Goal: Navigation & Orientation: Find specific page/section

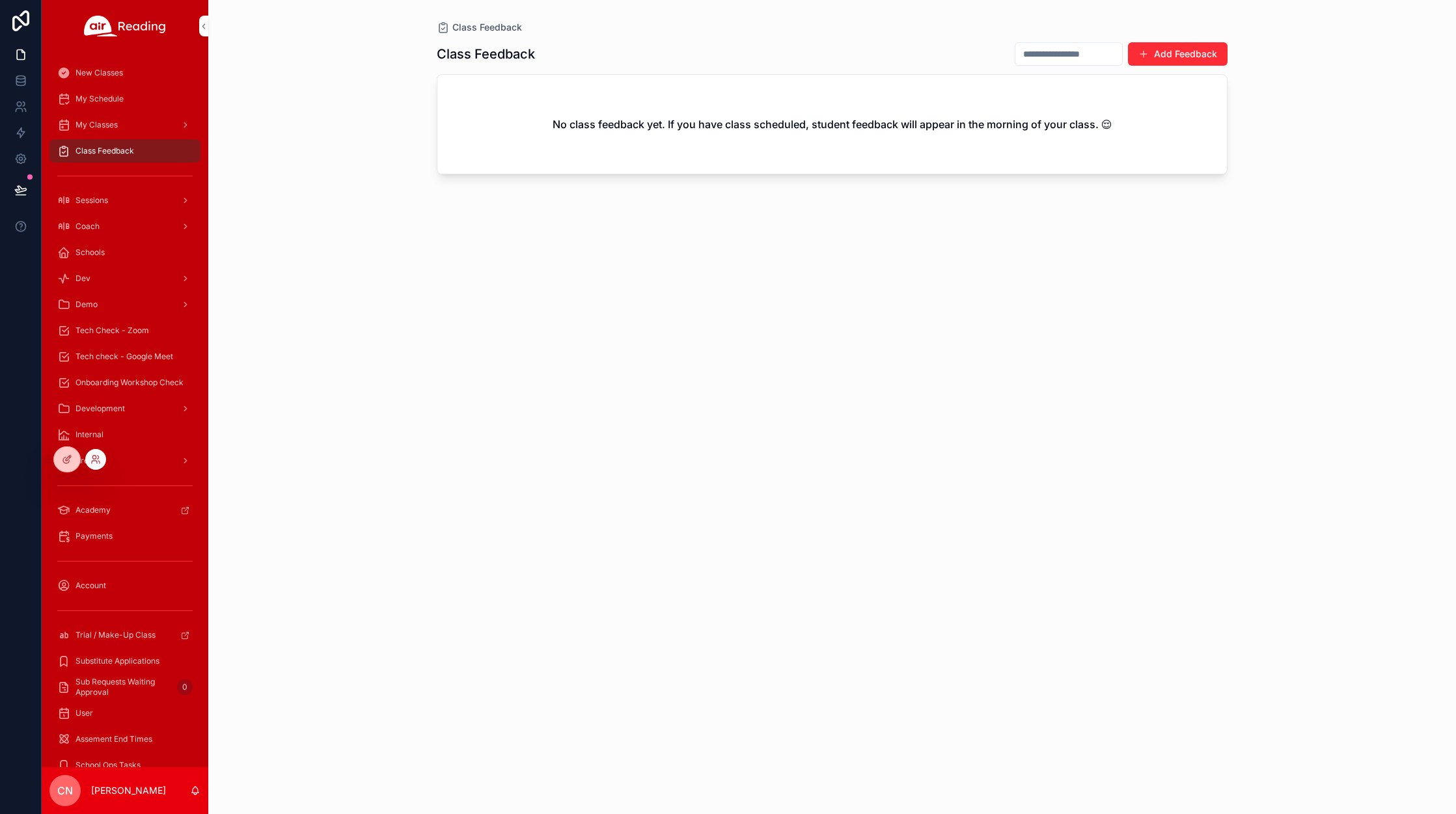
click at [102, 459] on div at bounding box center [96, 459] width 21 height 21
click at [94, 462] on icon at bounding box center [96, 459] width 11 height 11
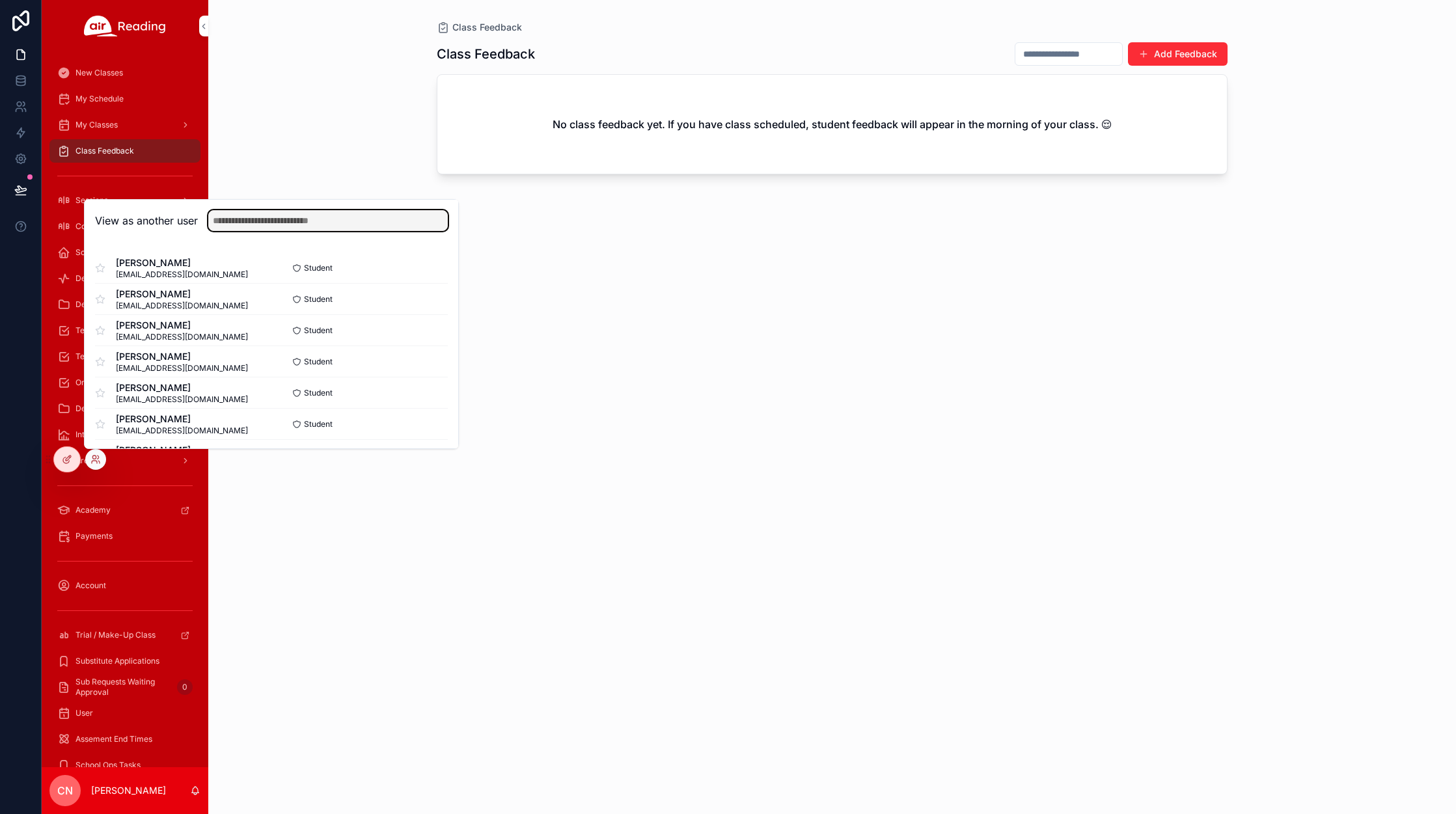
click at [248, 225] on input "text" at bounding box center [328, 221] width 240 height 21
type input "*"
click at [284, 225] on input "**********" at bounding box center [328, 221] width 240 height 21
type input "*"
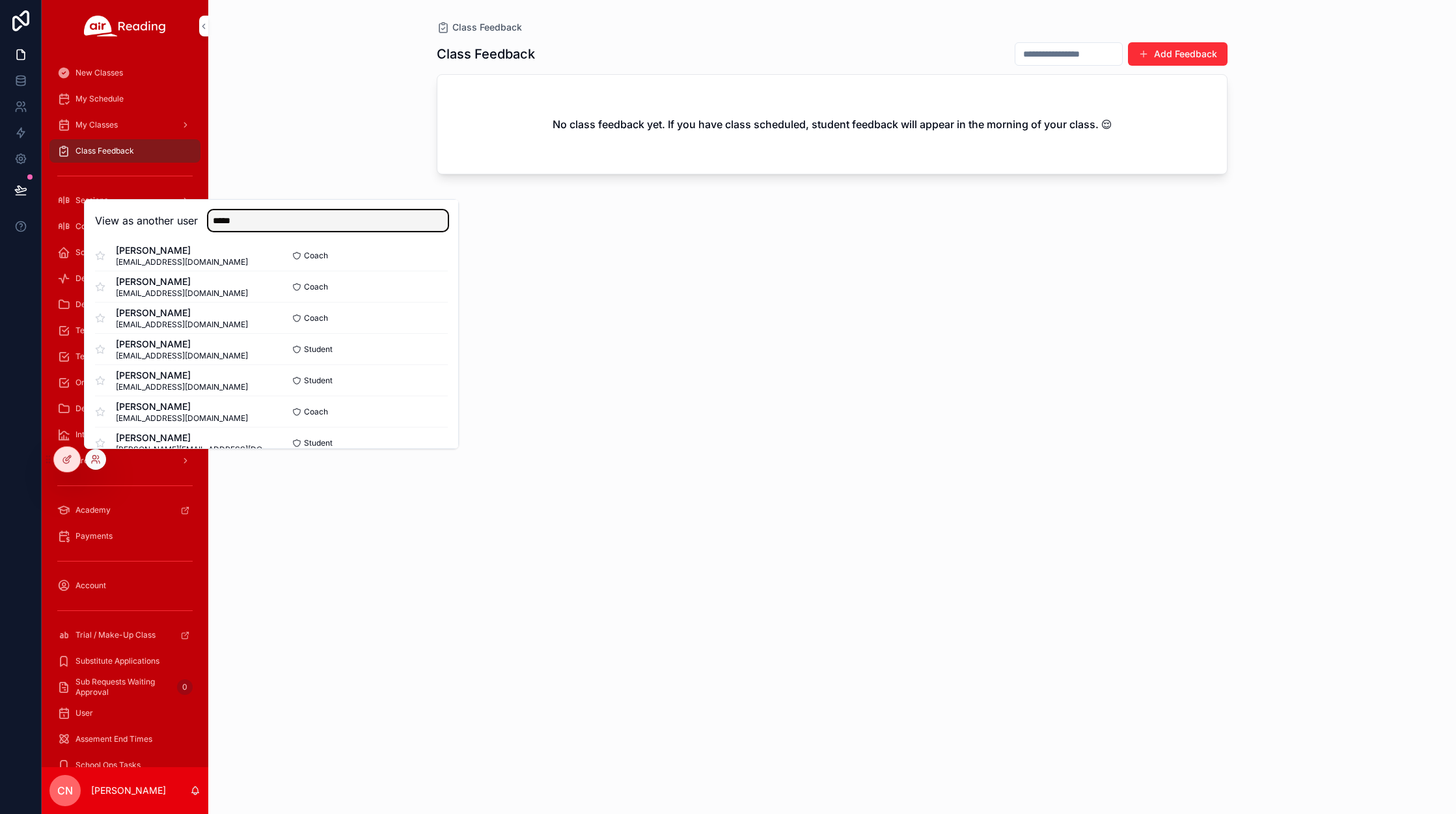
scroll to position [650, 0]
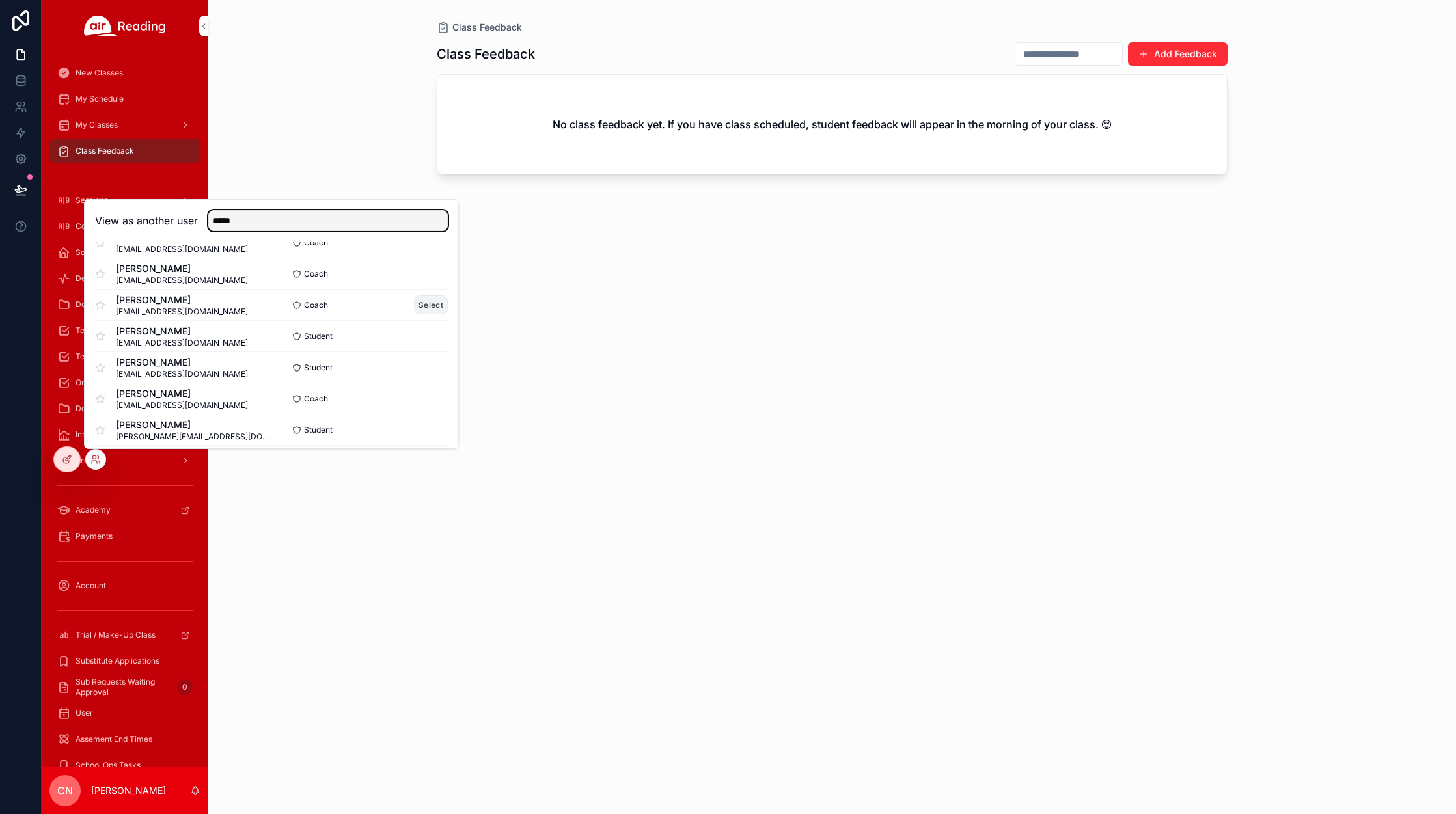
type input "*****"
click at [421, 306] on button "Select" at bounding box center [431, 304] width 34 height 19
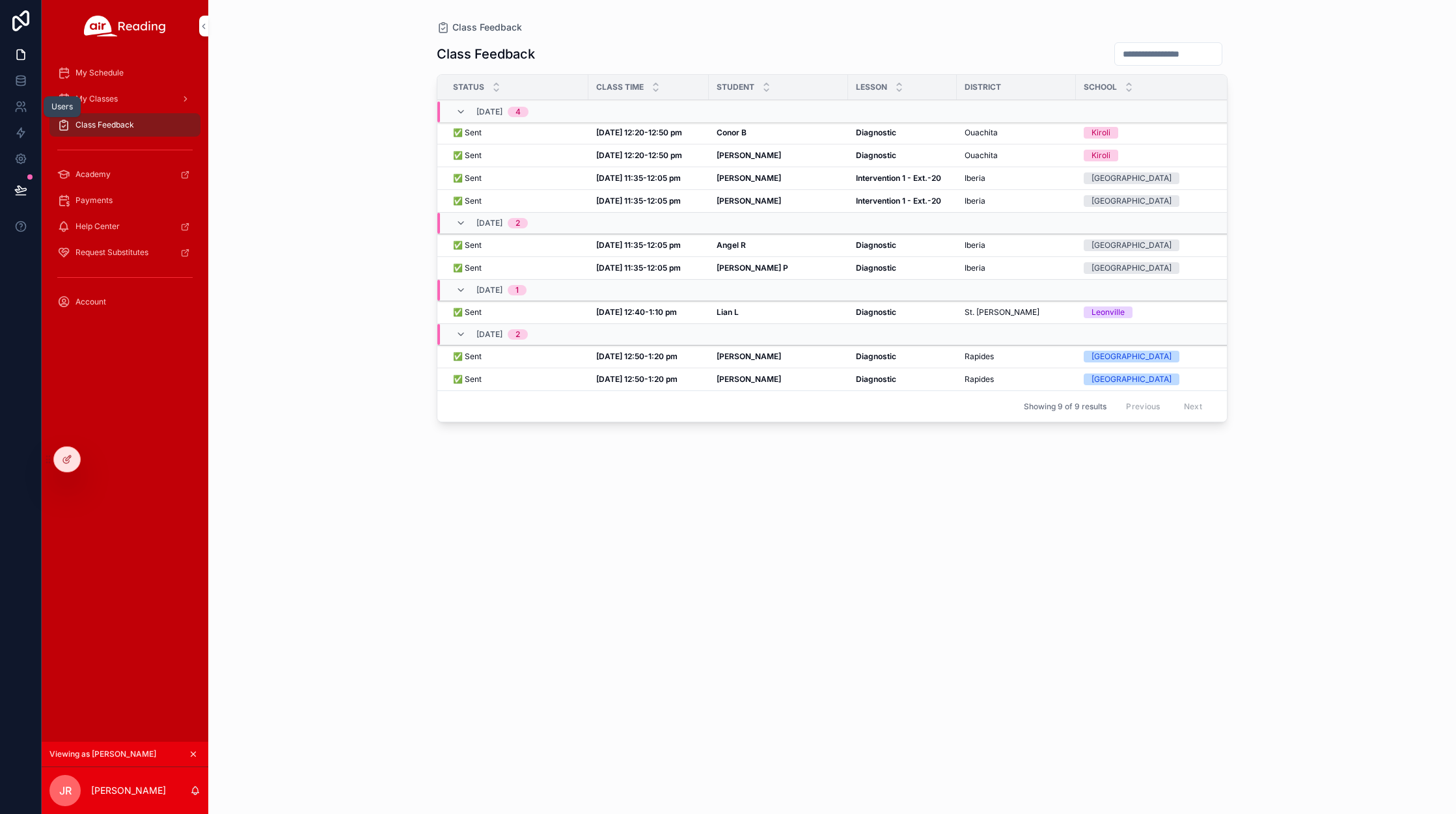
click at [73, 100] on div "Users" at bounding box center [62, 107] width 37 height 21
drag, startPoint x: 82, startPoint y: 103, endPoint x: 87, endPoint y: 97, distance: 7.8
click at [82, 102] on span "My Classes" at bounding box center [97, 99] width 42 height 11
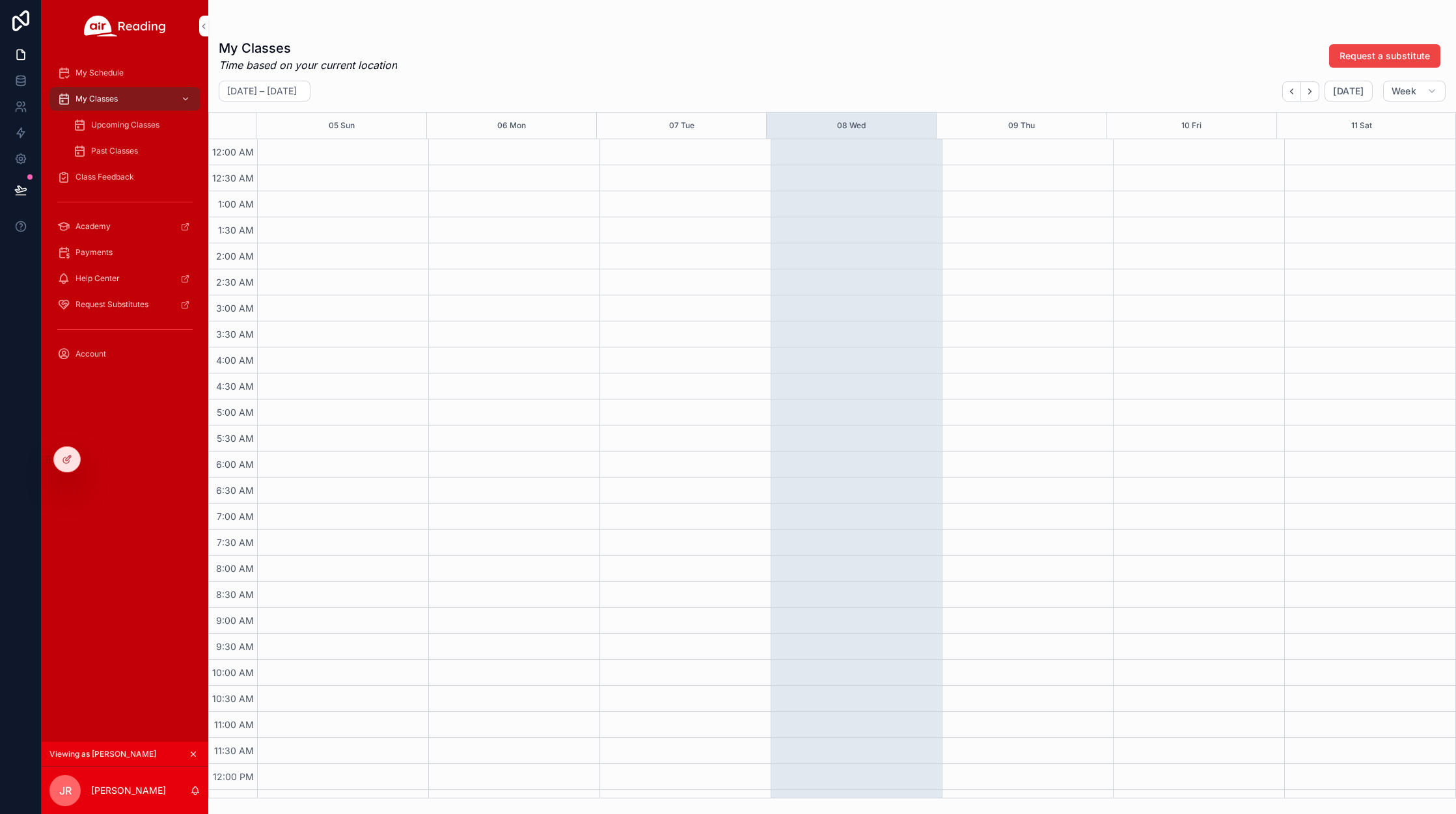
click at [98, 127] on span "Upcoming Classes" at bounding box center [125, 125] width 69 height 11
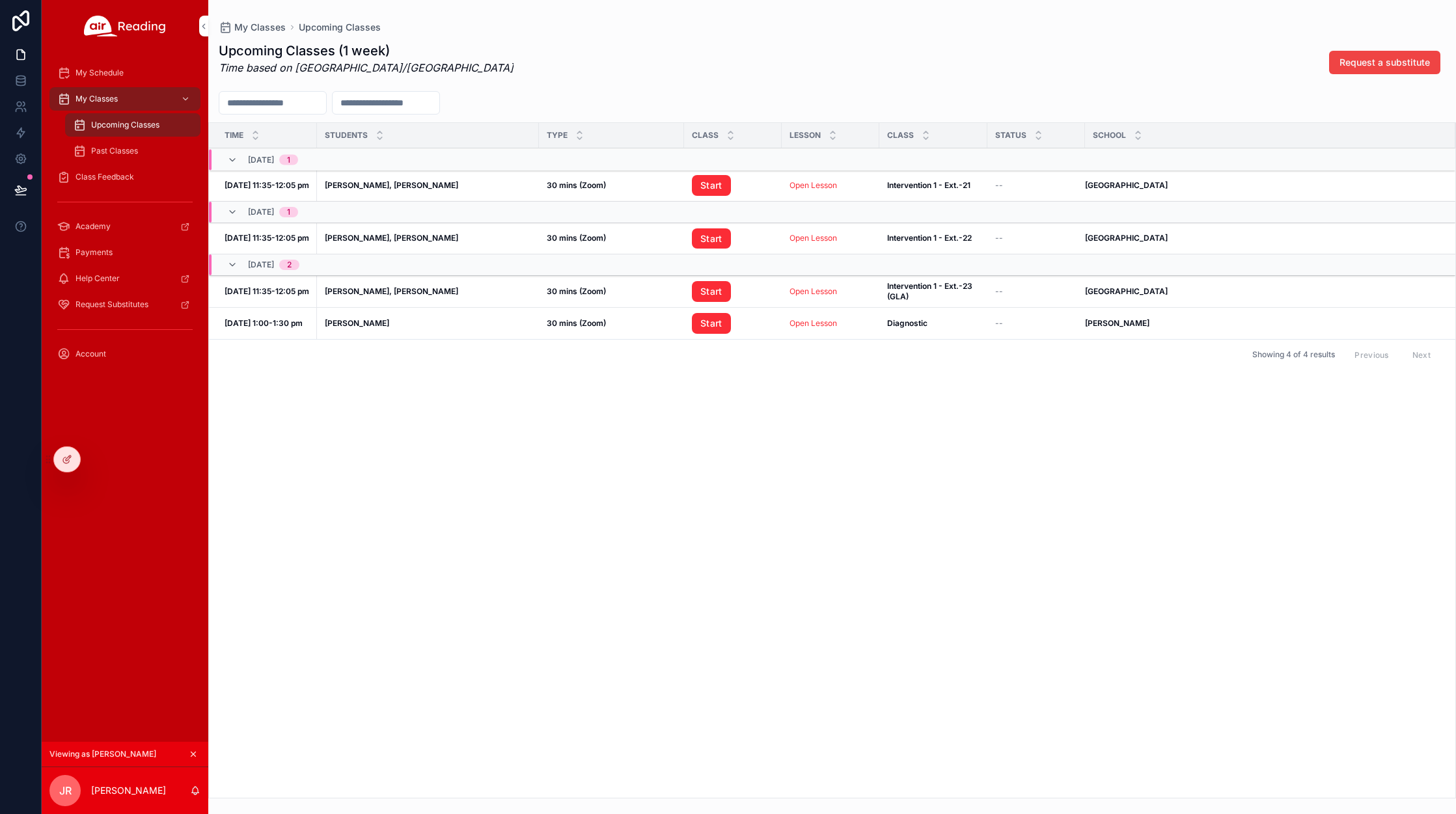
click at [102, 69] on span "My Schedule" at bounding box center [100, 73] width 48 height 11
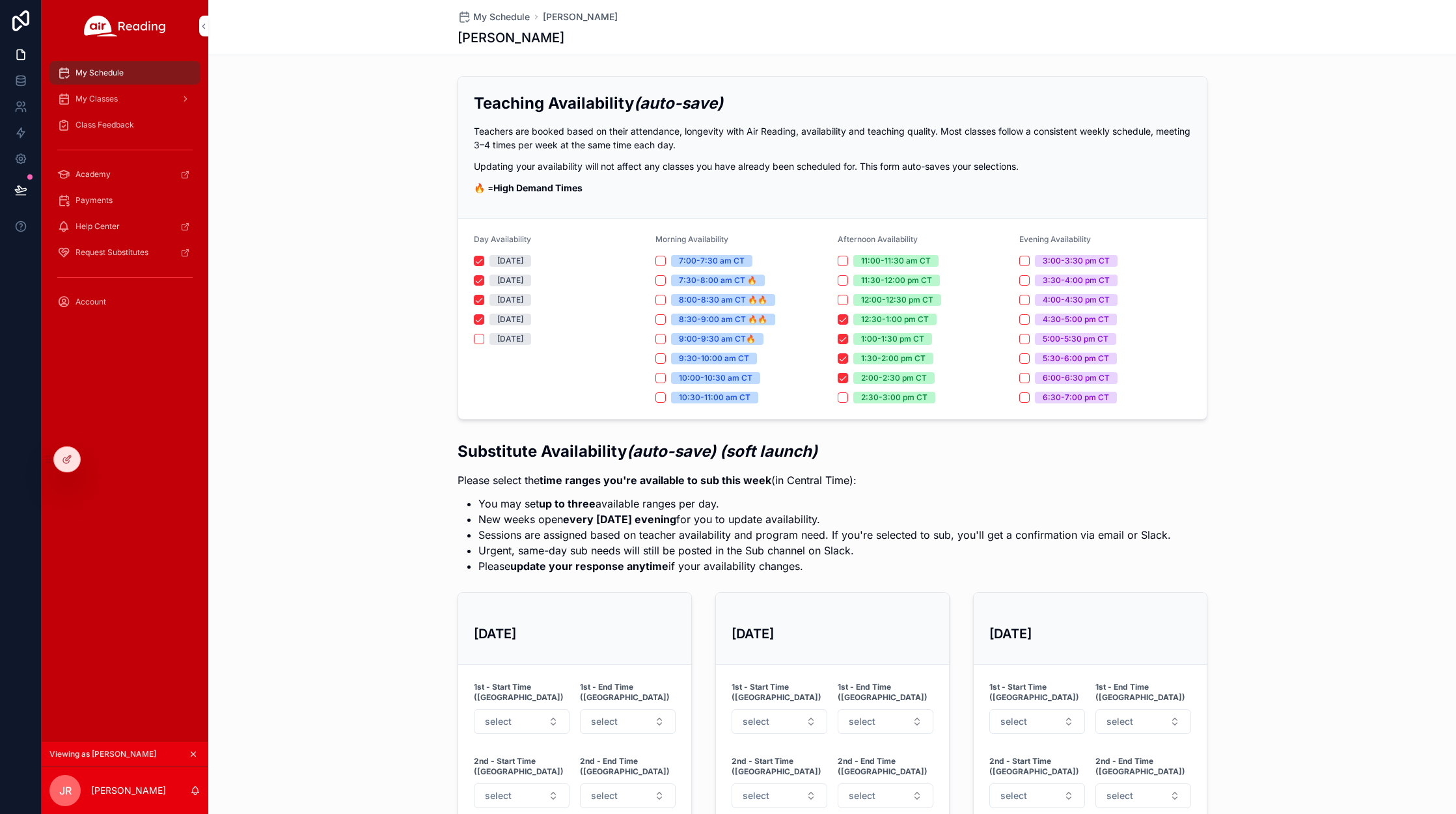
click at [126, 124] on span "Class Feedback" at bounding box center [105, 125] width 59 height 11
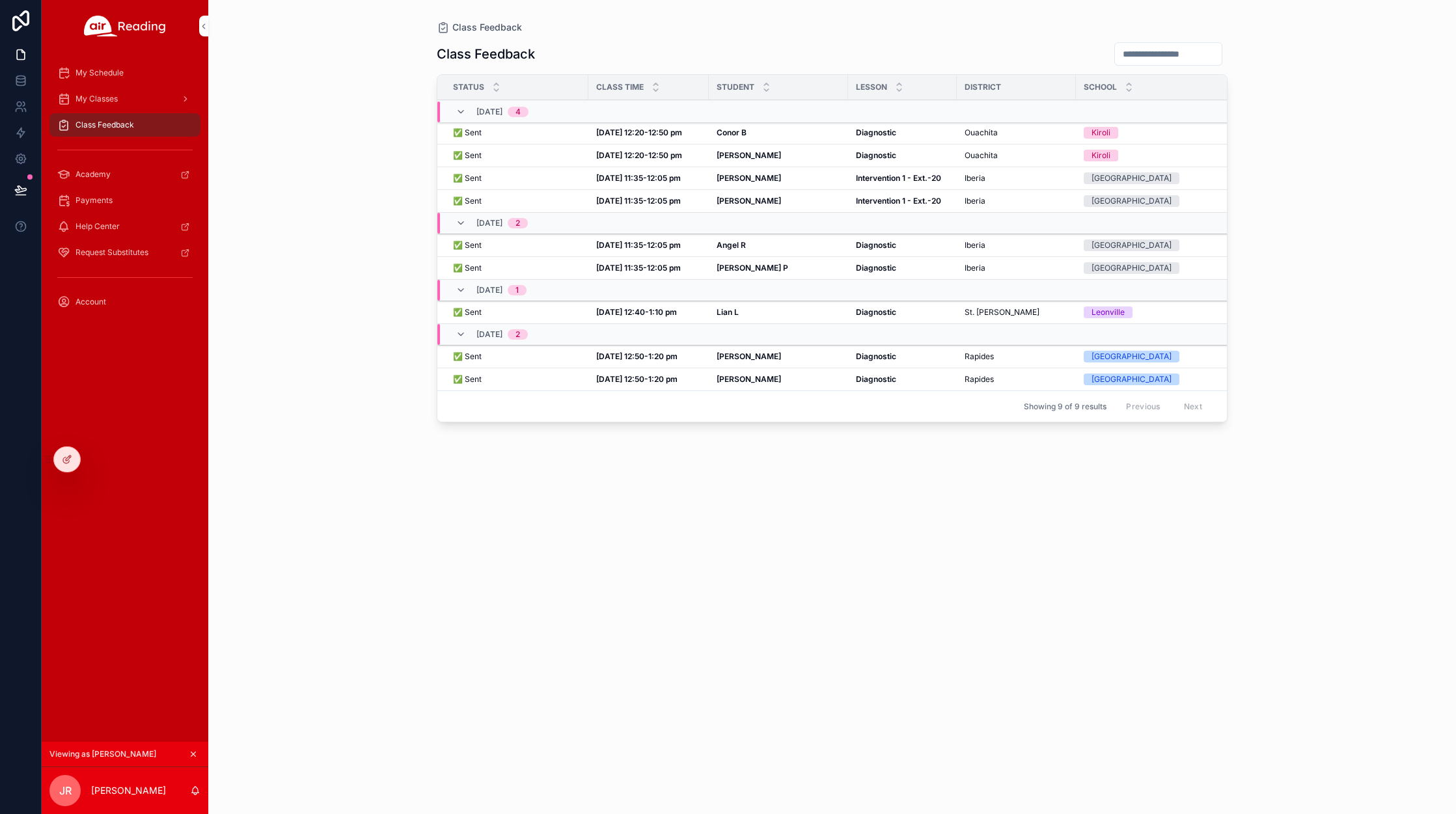
click at [106, 68] on span "My Schedule" at bounding box center [100, 73] width 48 height 11
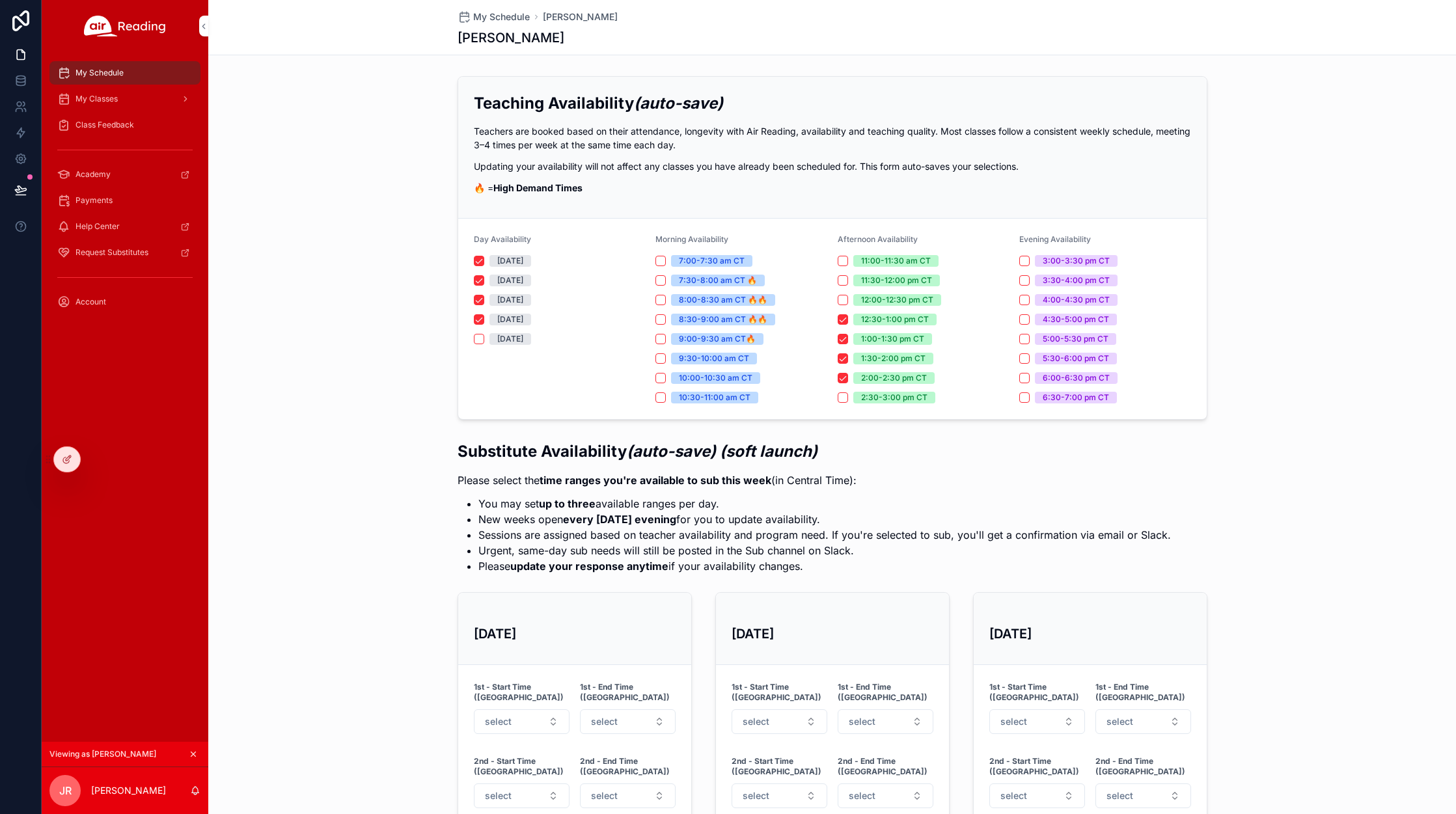
click at [110, 128] on span "Class Feedback" at bounding box center [105, 125] width 59 height 11
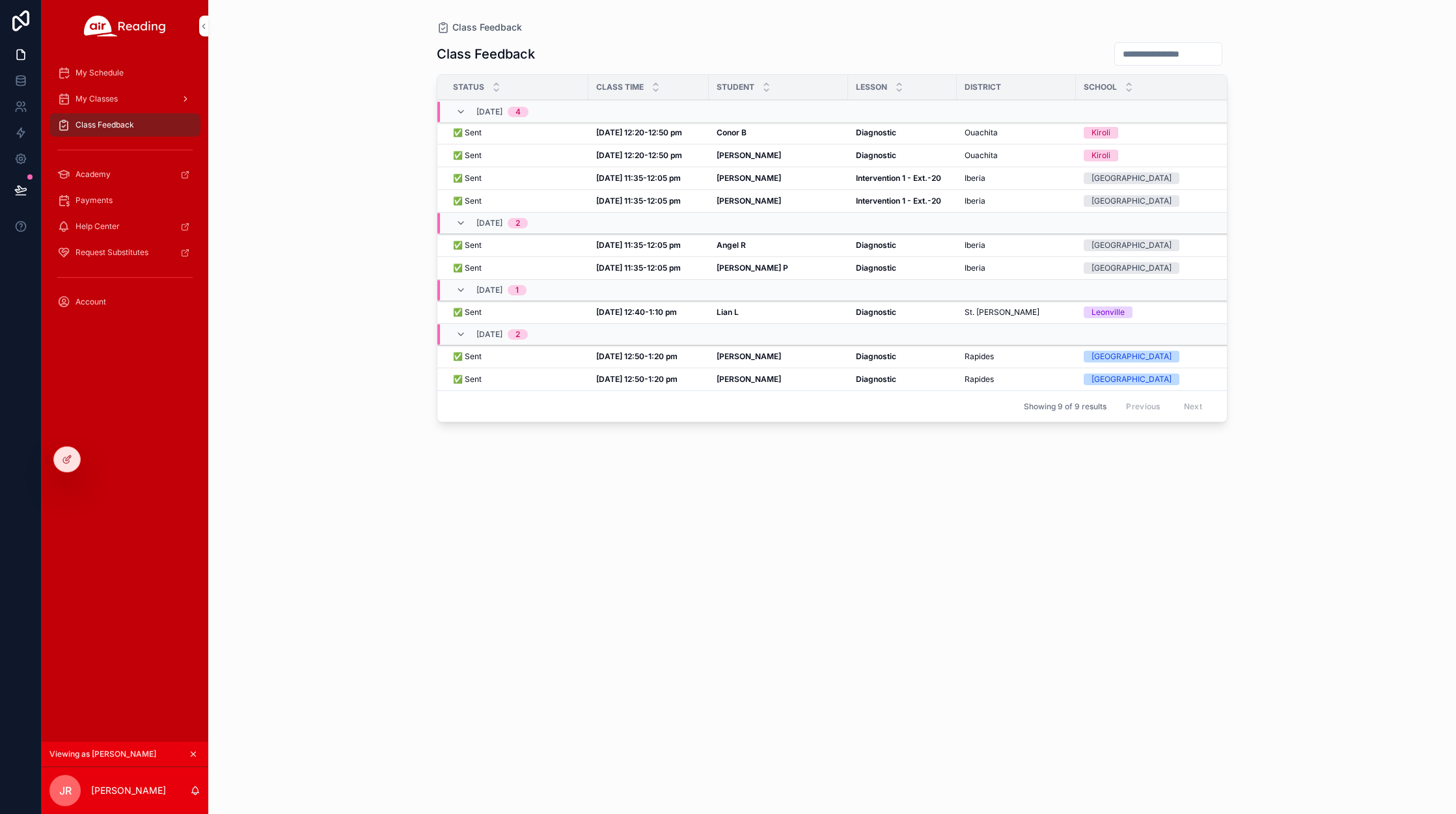
click at [102, 96] on span "My Classes" at bounding box center [97, 99] width 42 height 11
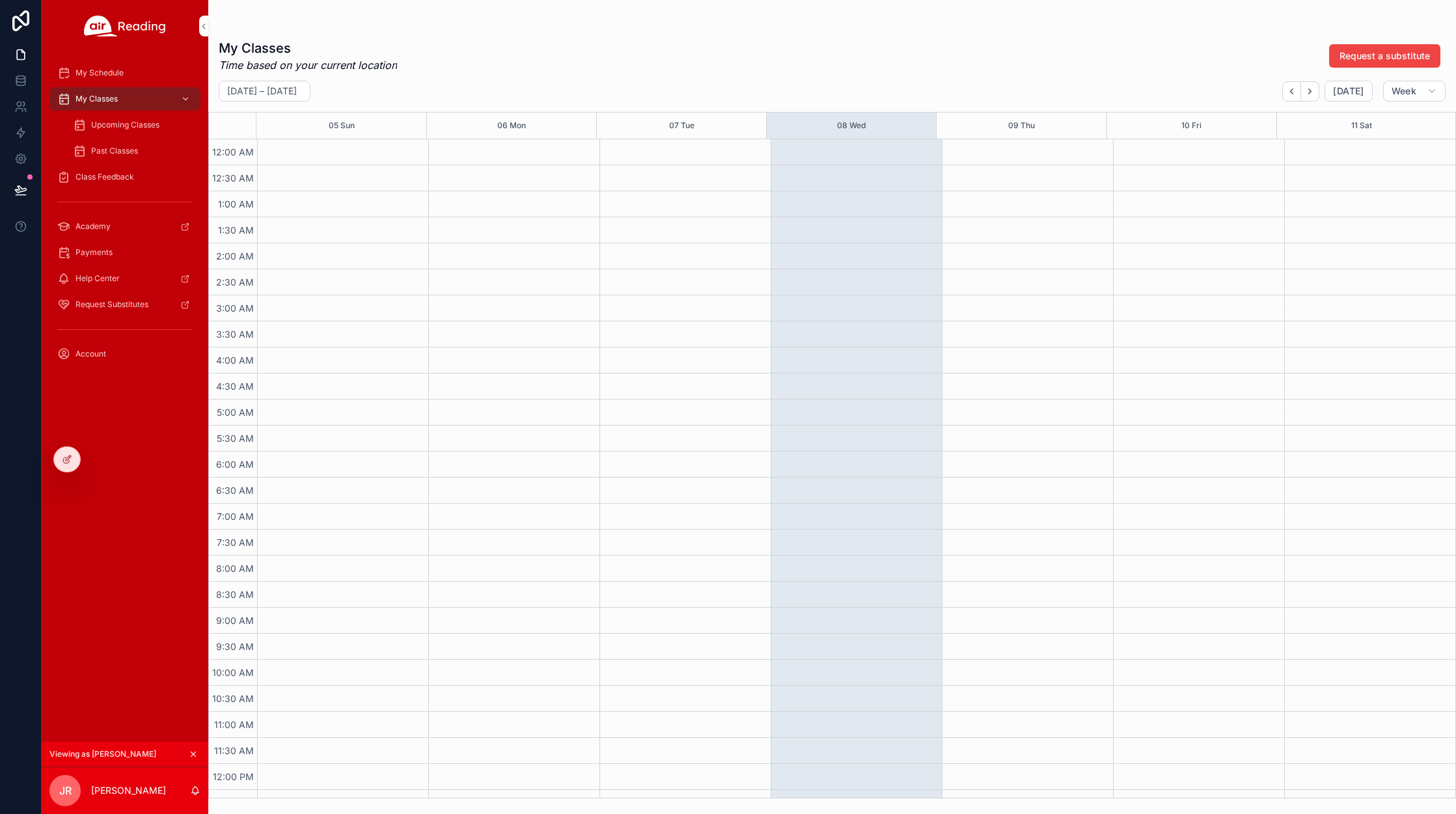
click at [105, 124] on span "Upcoming Classes" at bounding box center [125, 125] width 69 height 11
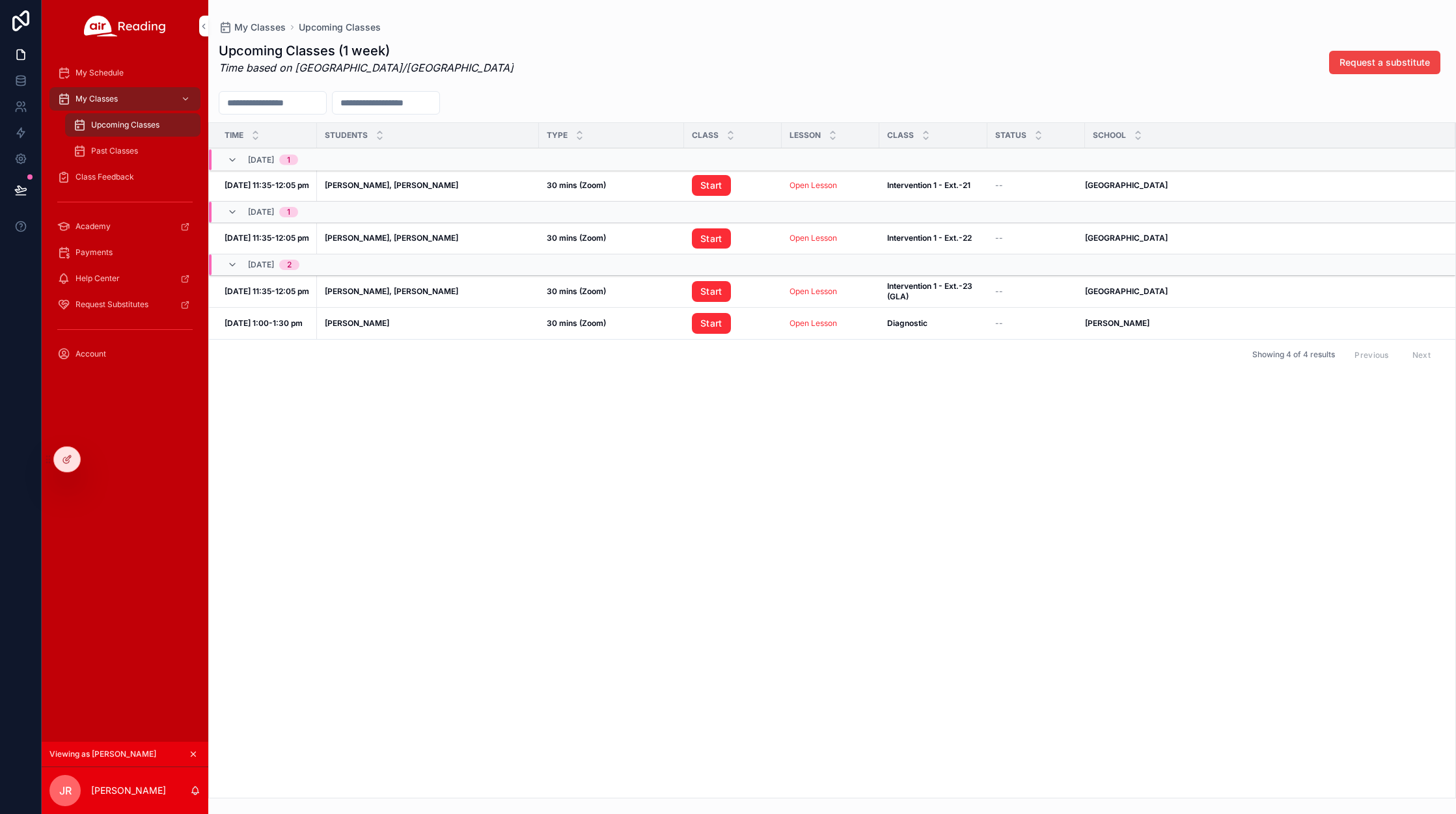
click at [117, 68] on span "My Schedule" at bounding box center [100, 73] width 48 height 11
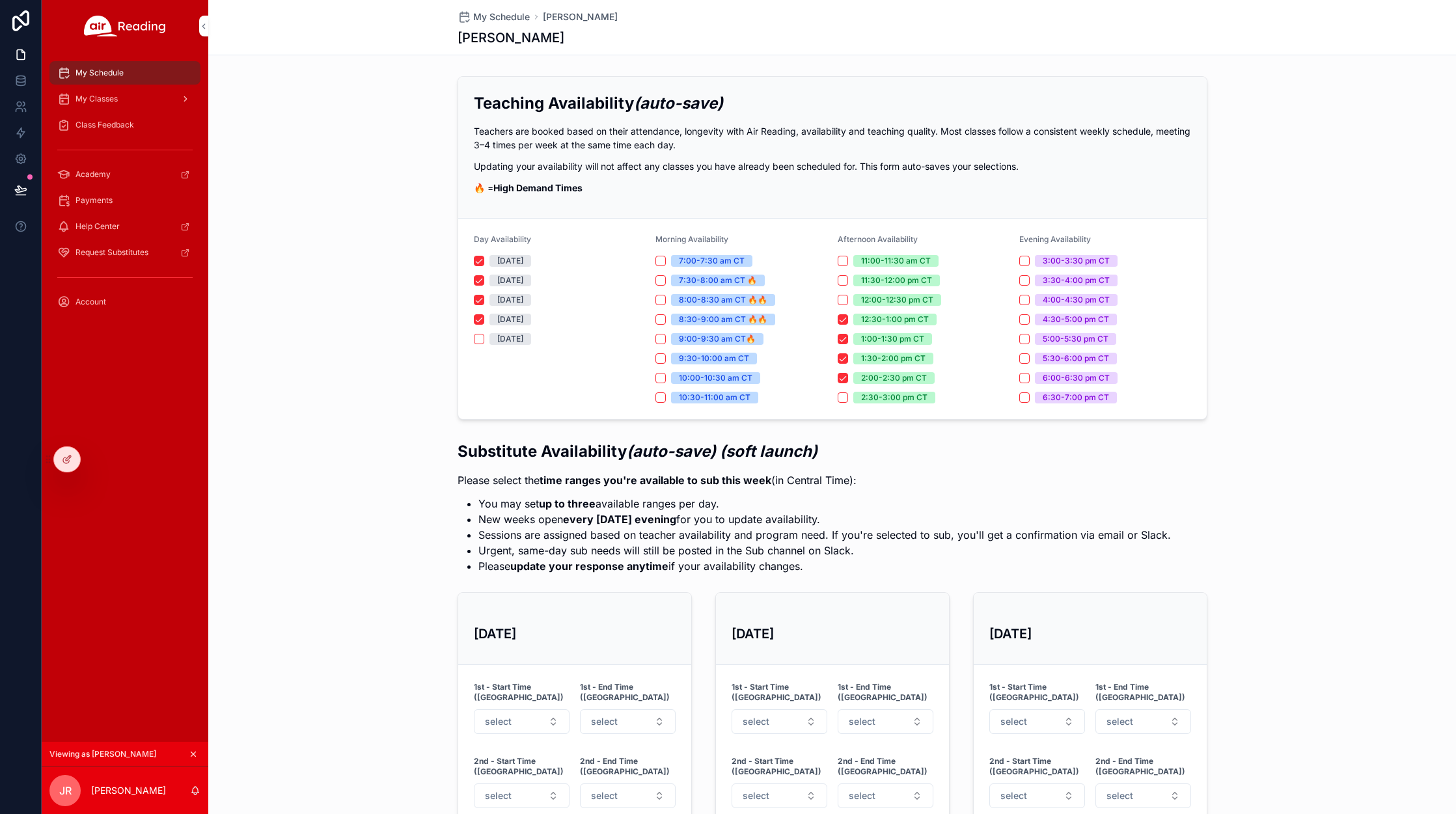
click at [114, 101] on span "My Classes" at bounding box center [97, 99] width 42 height 11
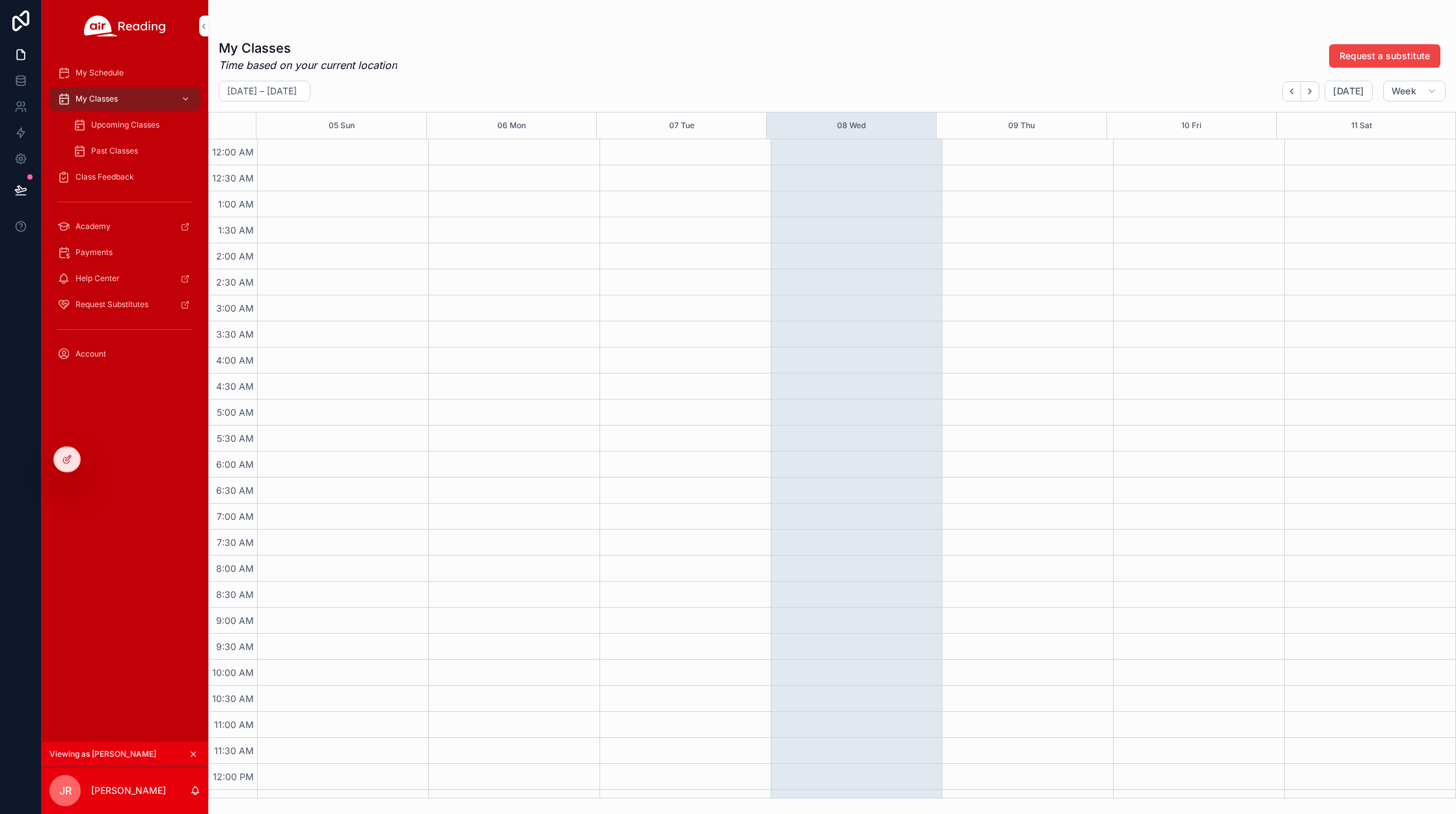
click at [106, 125] on span "Upcoming Classes" at bounding box center [125, 125] width 69 height 11
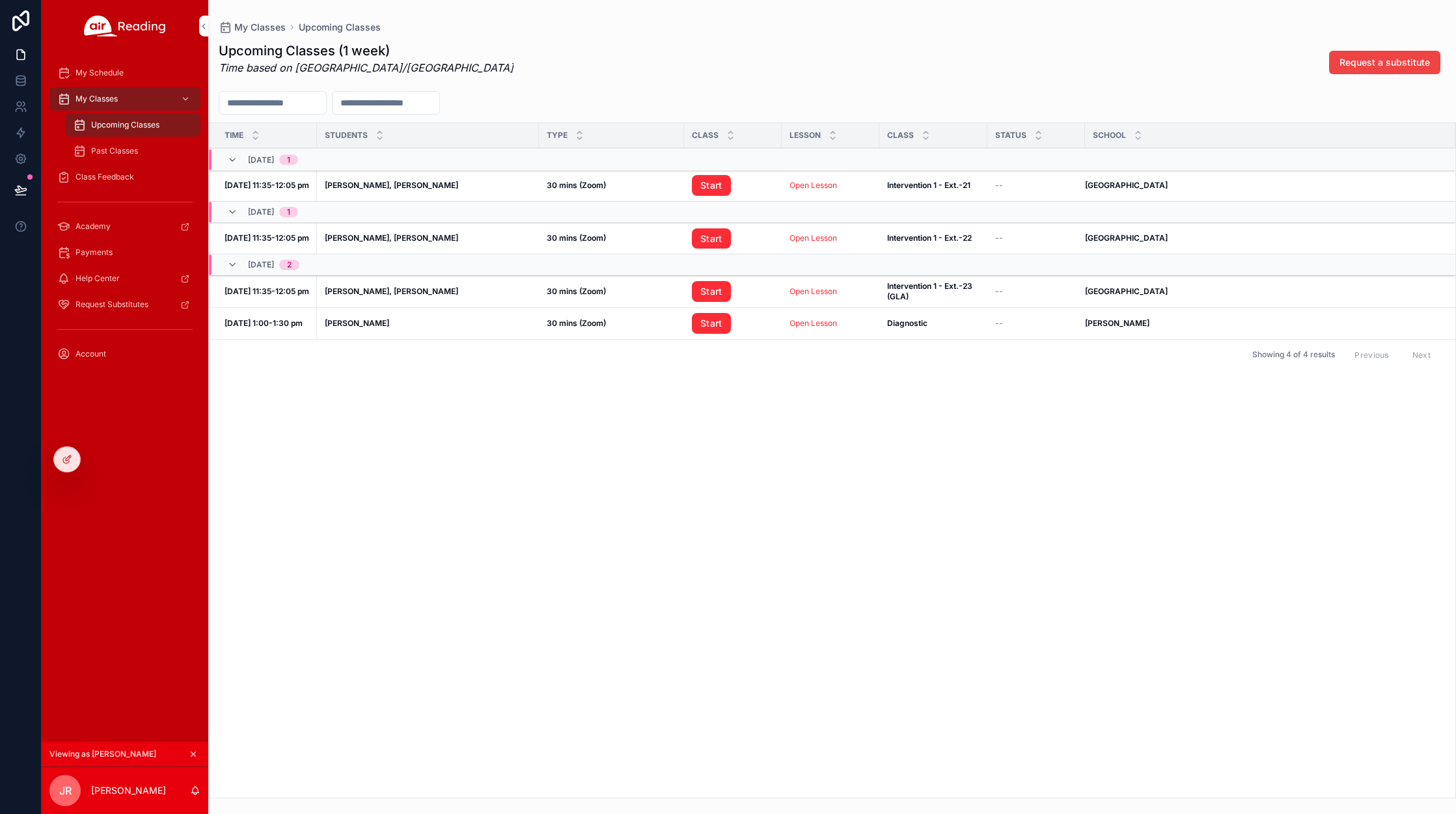
click at [94, 73] on span "My Schedule" at bounding box center [100, 73] width 48 height 11
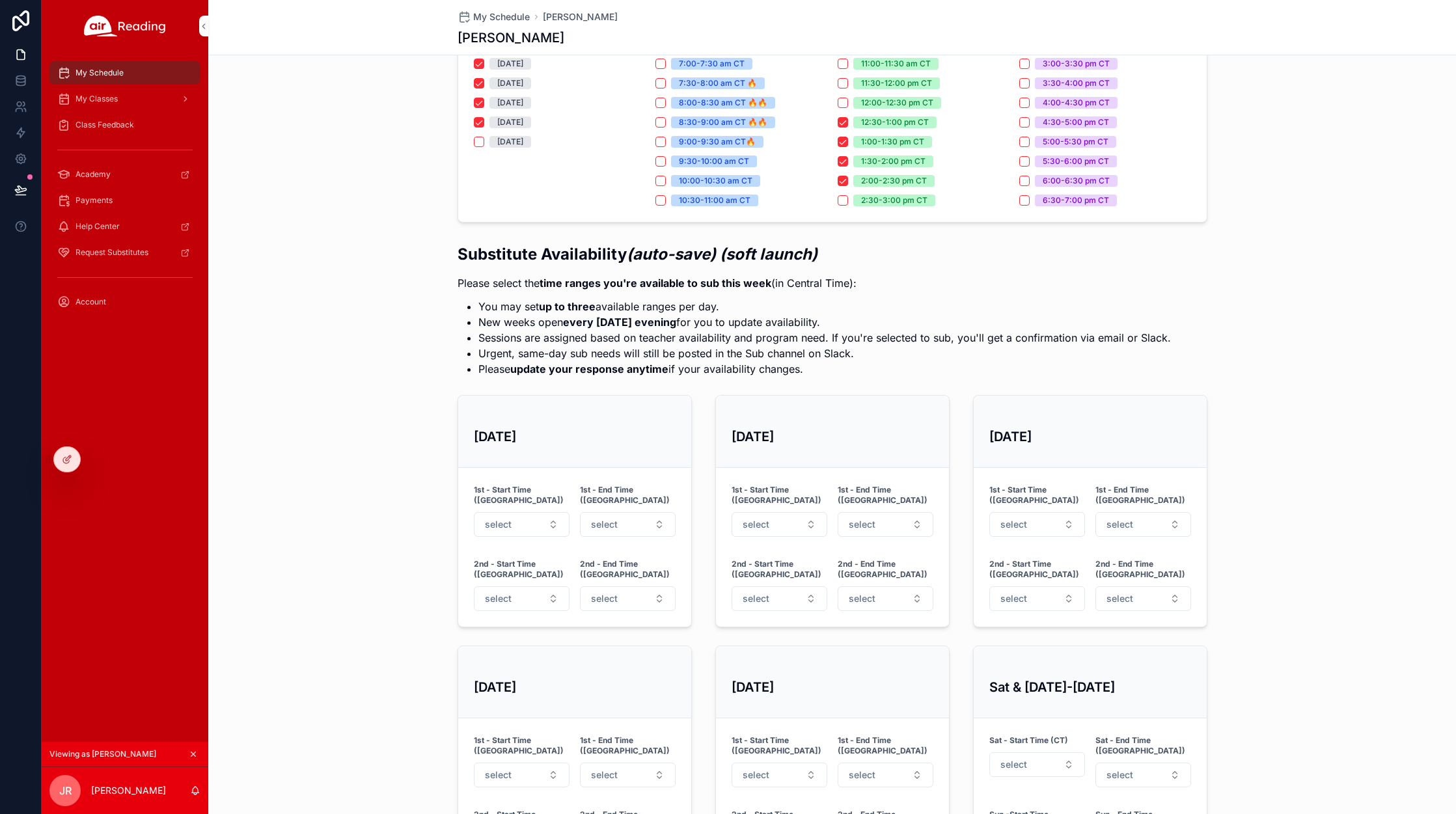
scroll to position [47, 0]
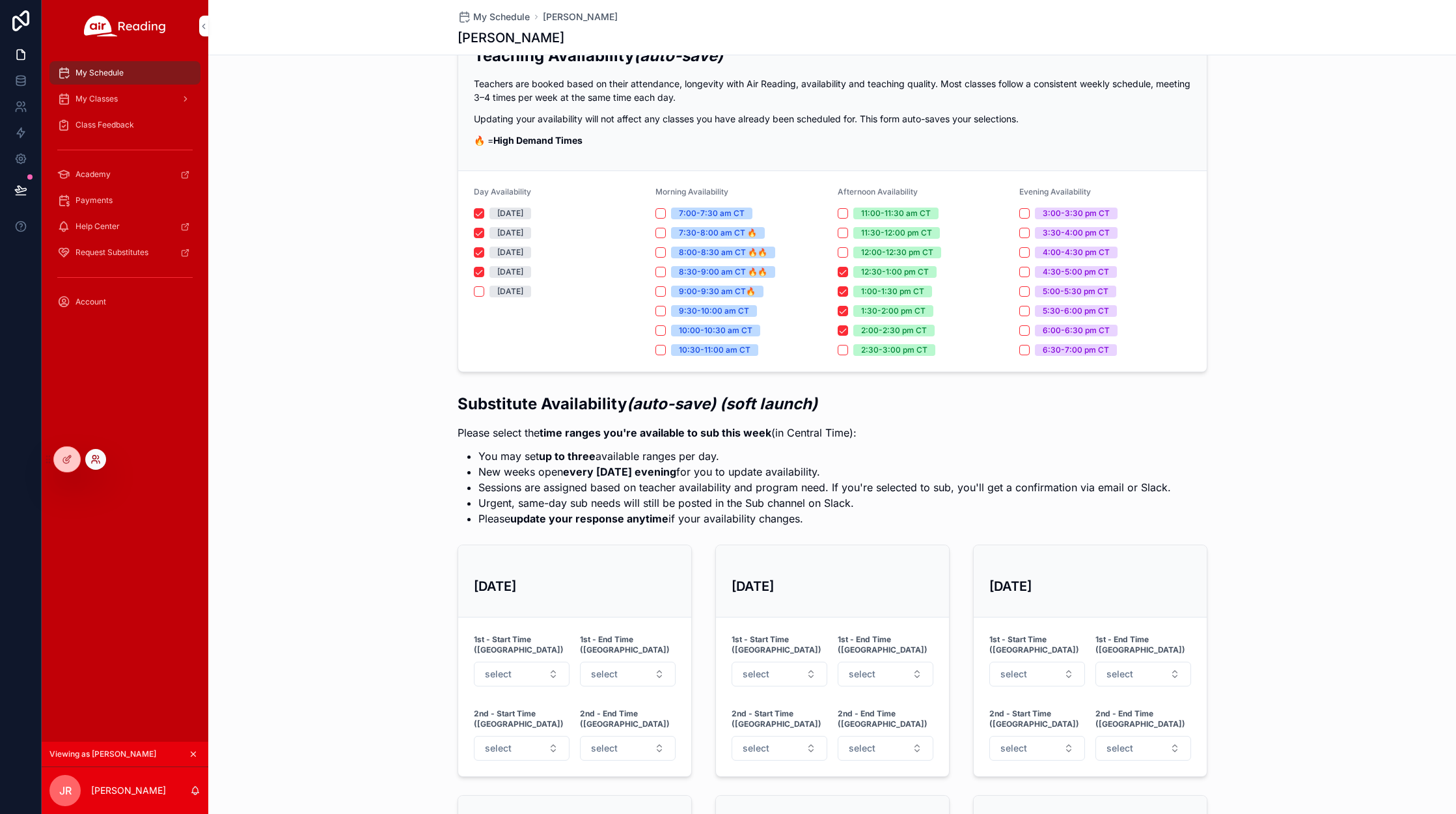
click at [93, 463] on icon at bounding box center [96, 459] width 11 height 11
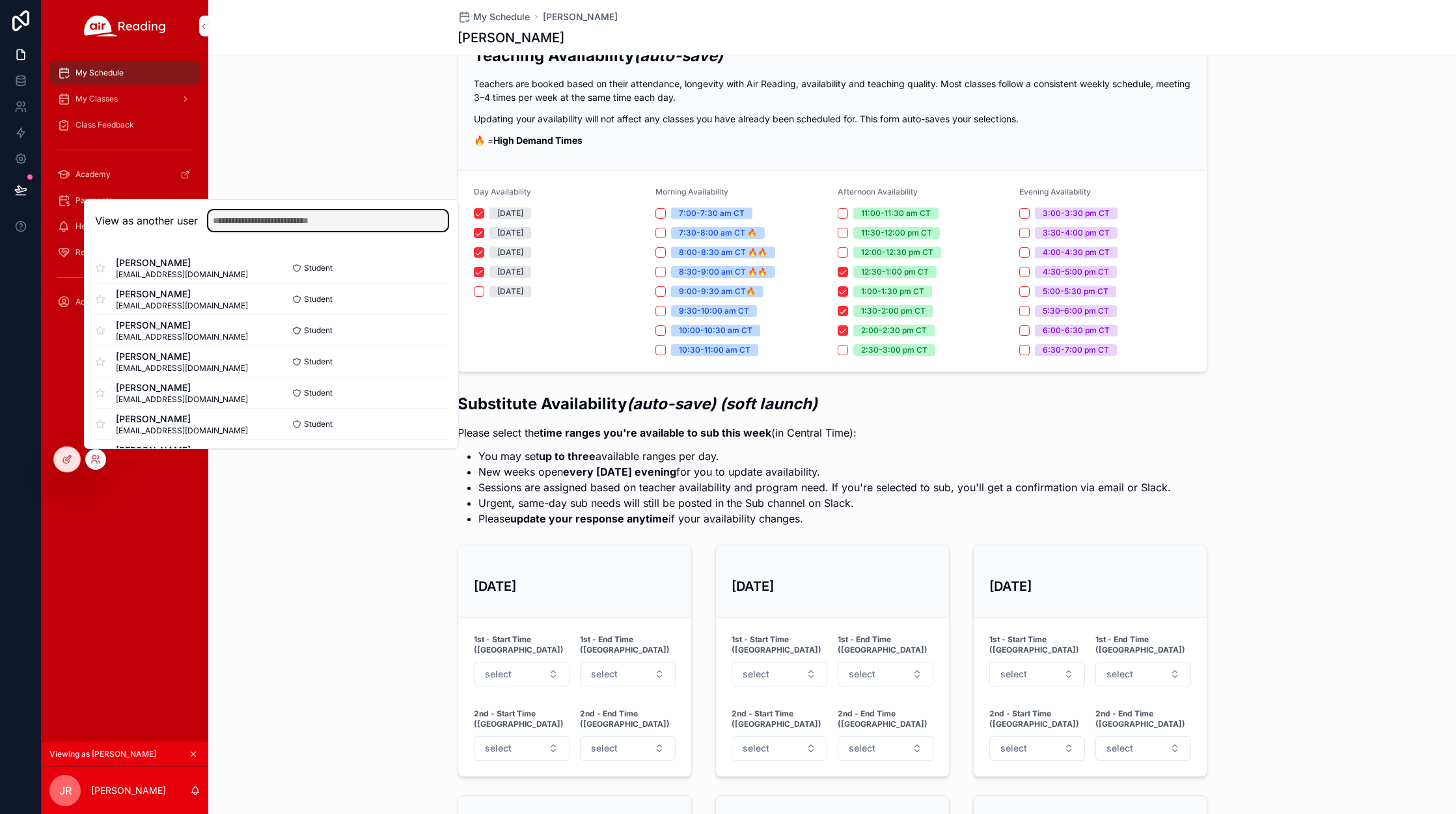
click at [309, 221] on input "text" at bounding box center [328, 221] width 240 height 21
type input "****"
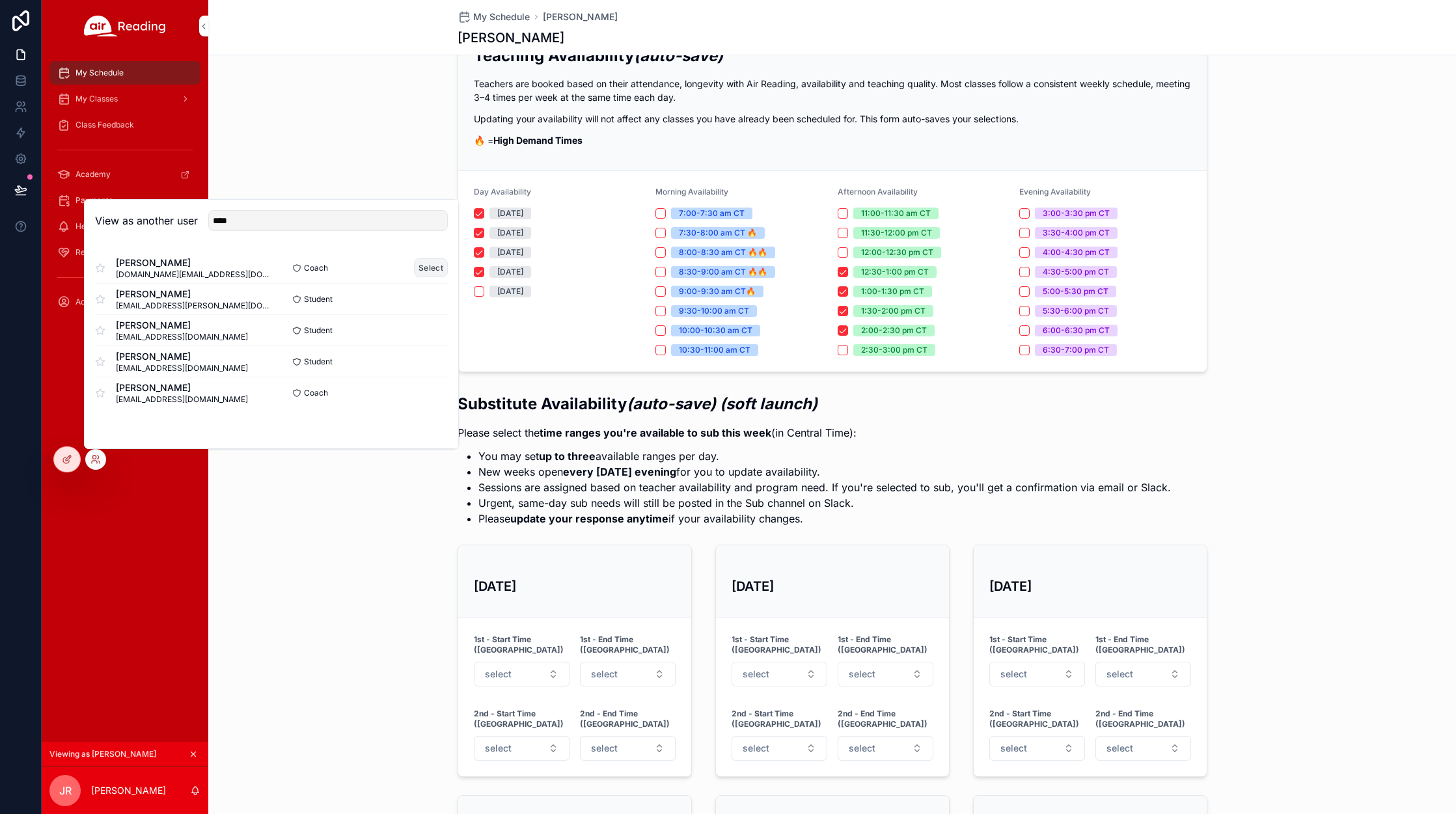
click at [430, 265] on button "Select" at bounding box center [431, 268] width 34 height 19
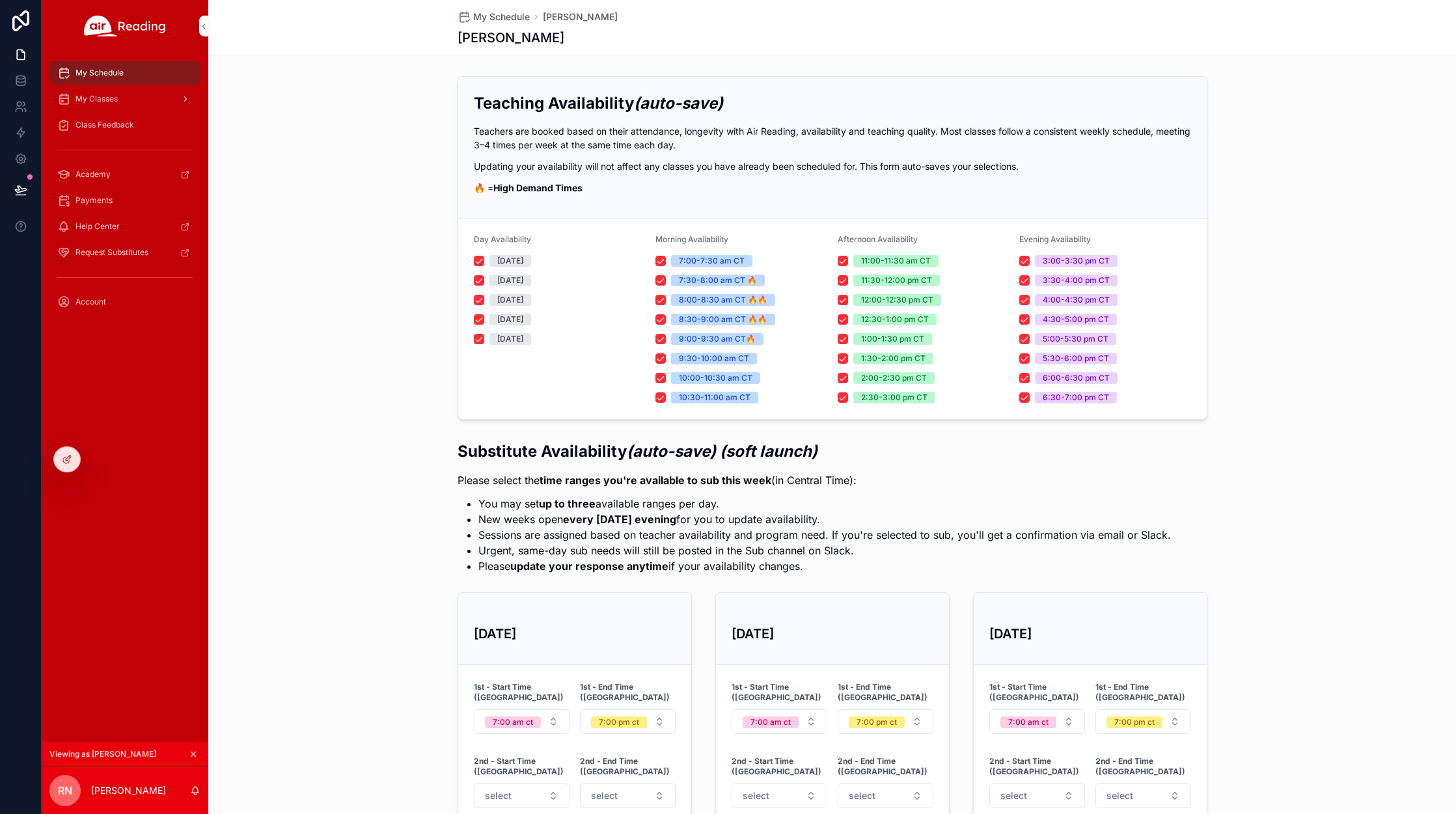
click at [116, 95] on span "My Classes" at bounding box center [97, 99] width 42 height 11
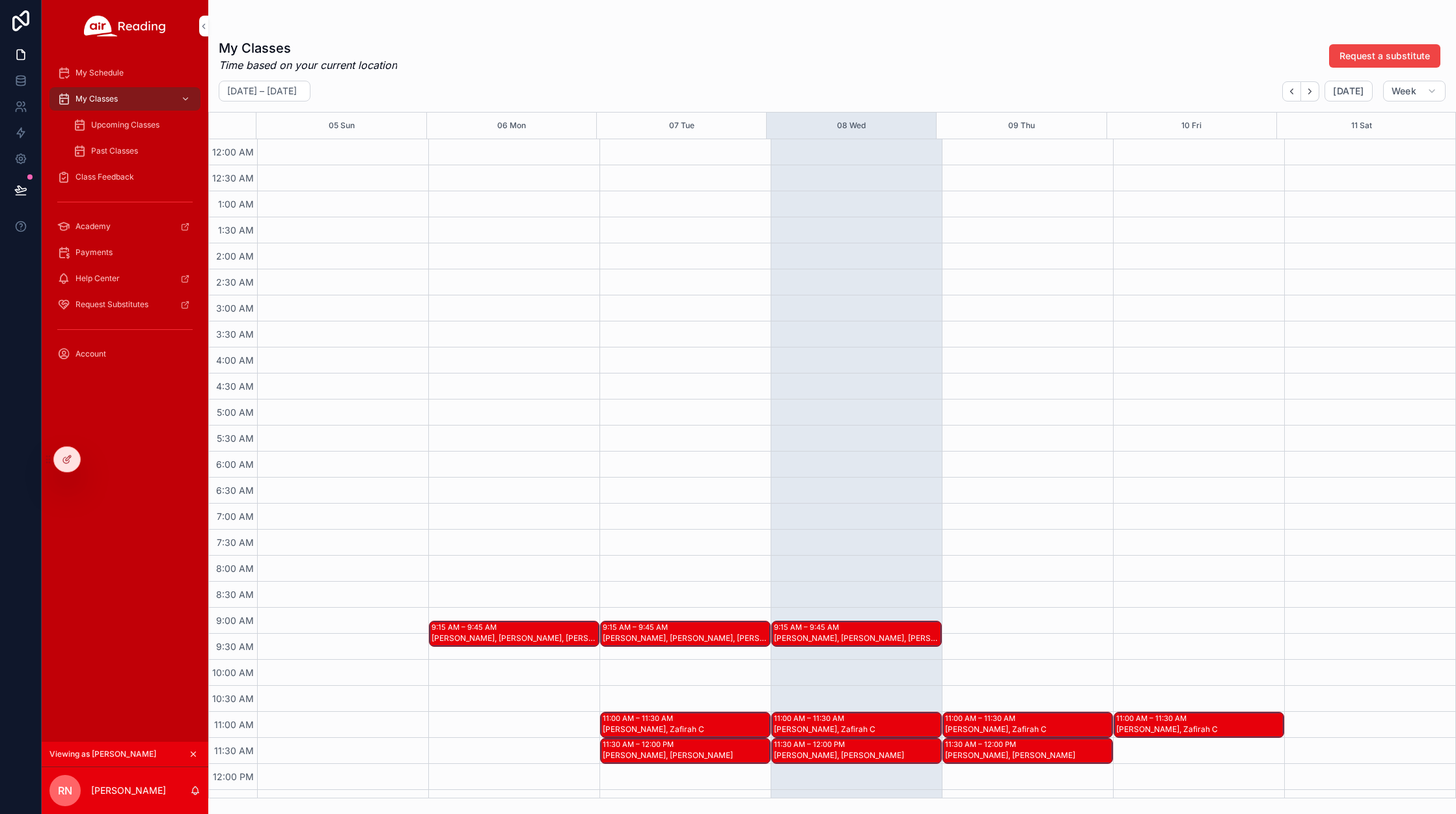
click at [116, 126] on span "Upcoming Classes" at bounding box center [125, 125] width 69 height 11
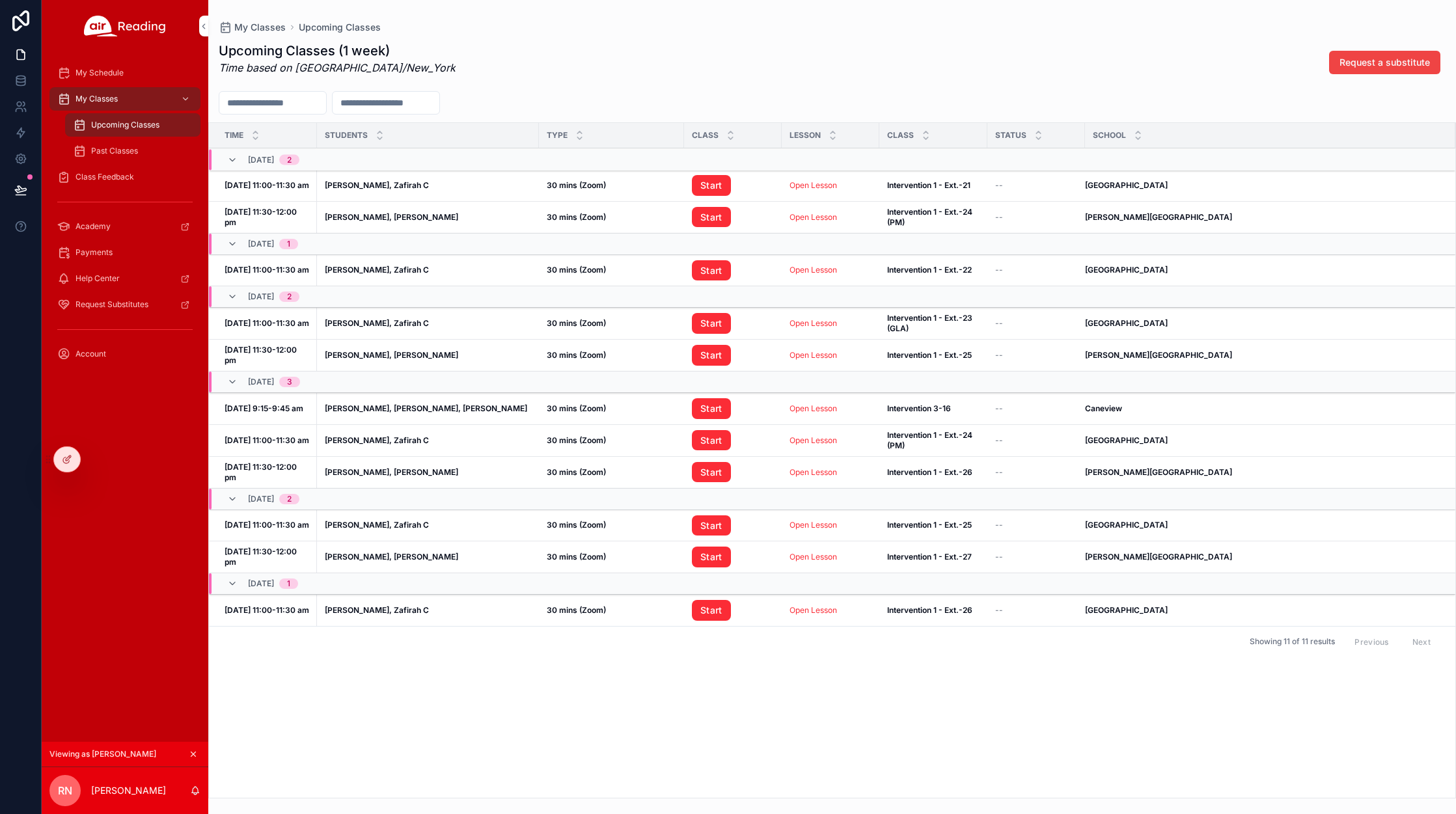
click at [121, 180] on span "Class Feedback" at bounding box center [105, 177] width 59 height 11
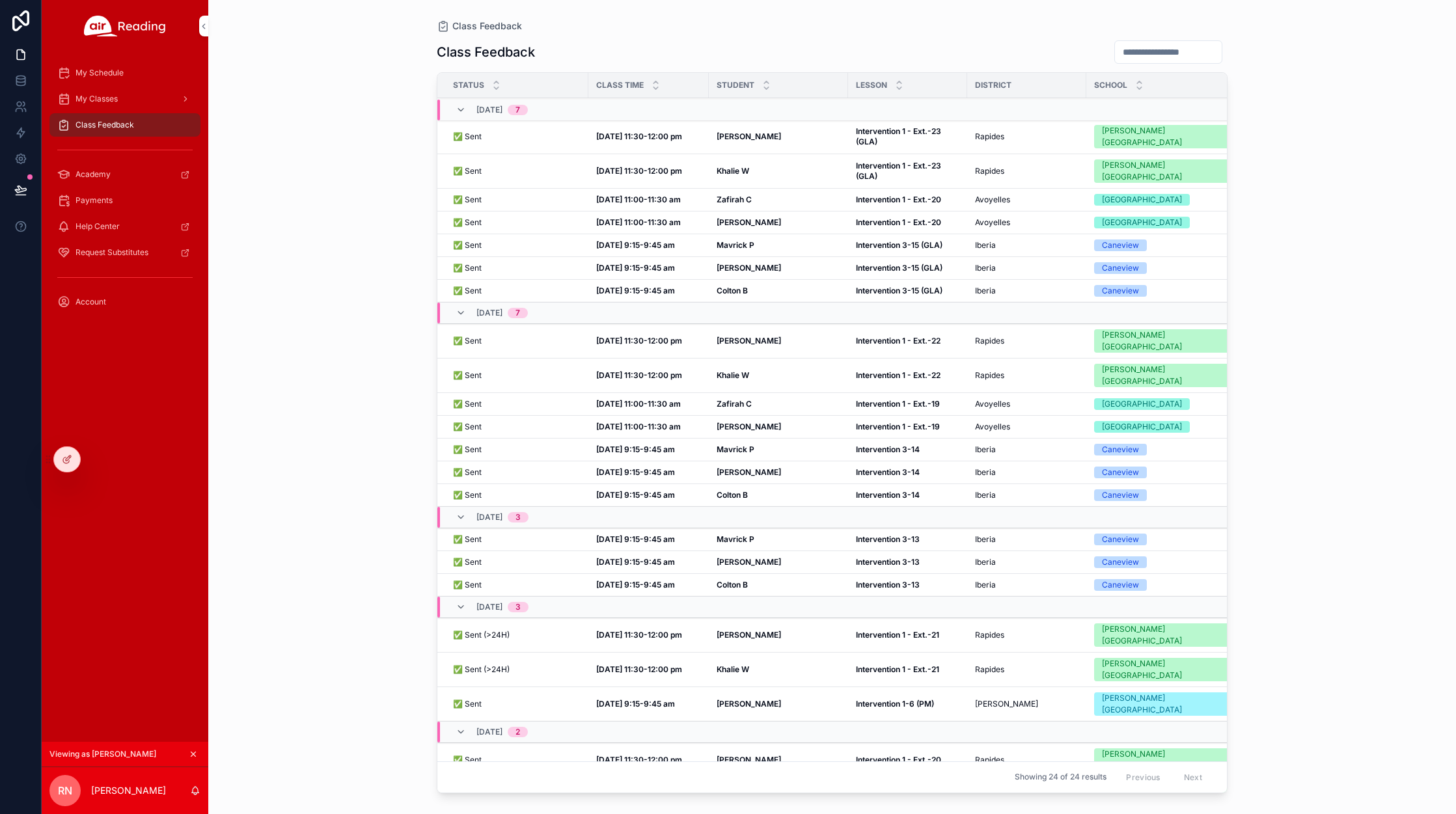
click at [115, 66] on div "My Schedule" at bounding box center [125, 73] width 136 height 21
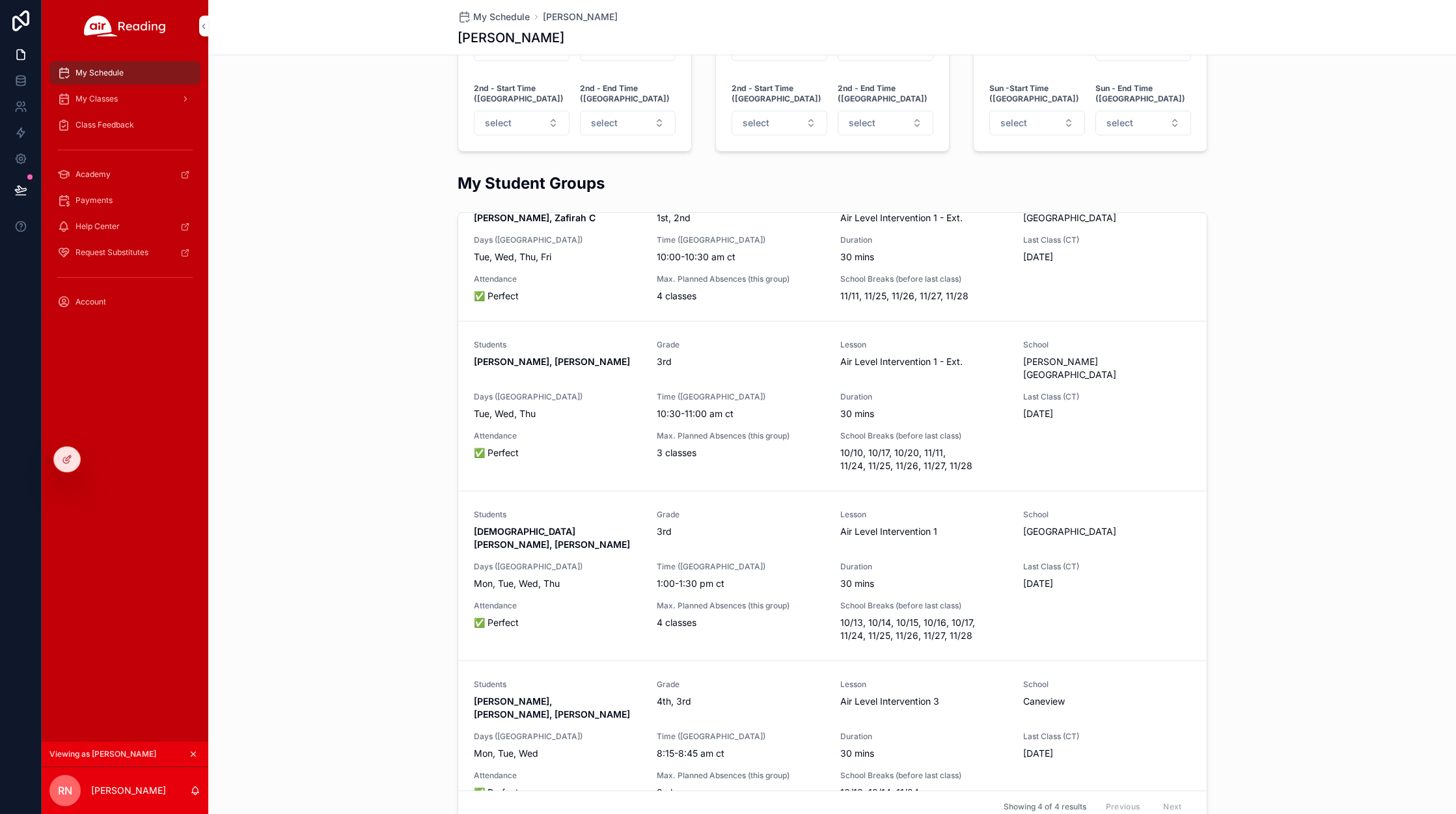
scroll to position [36, 0]
